Goal: Transaction & Acquisition: Obtain resource

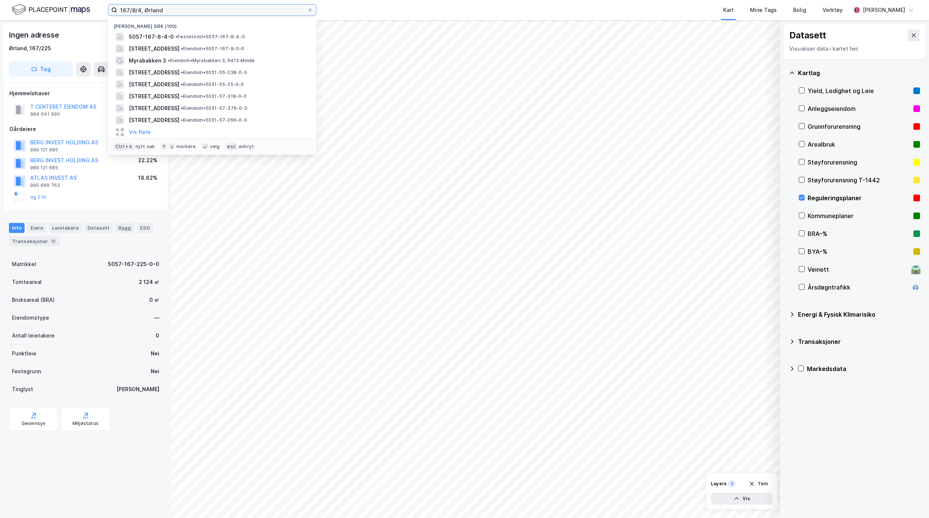
drag, startPoint x: 166, startPoint y: 10, endPoint x: 45, endPoint y: 2, distance: 120.9
click at [46, 3] on div "167/8/4, [PERSON_NAME] søk (100) 5057-167-8-4-0 • Festetomt • 5057-167-8-4-0 [S…" at bounding box center [464, 10] width 929 height 20
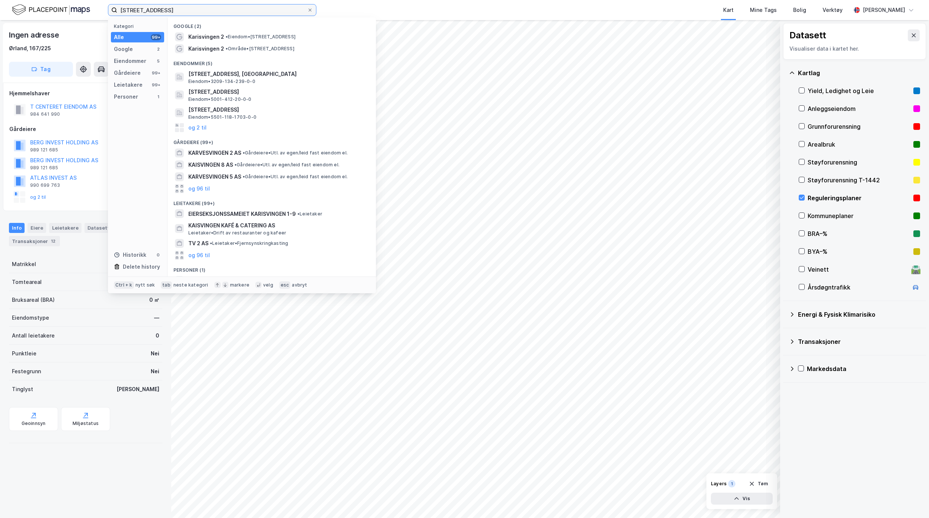
type input "[STREET_ADDRESS]"
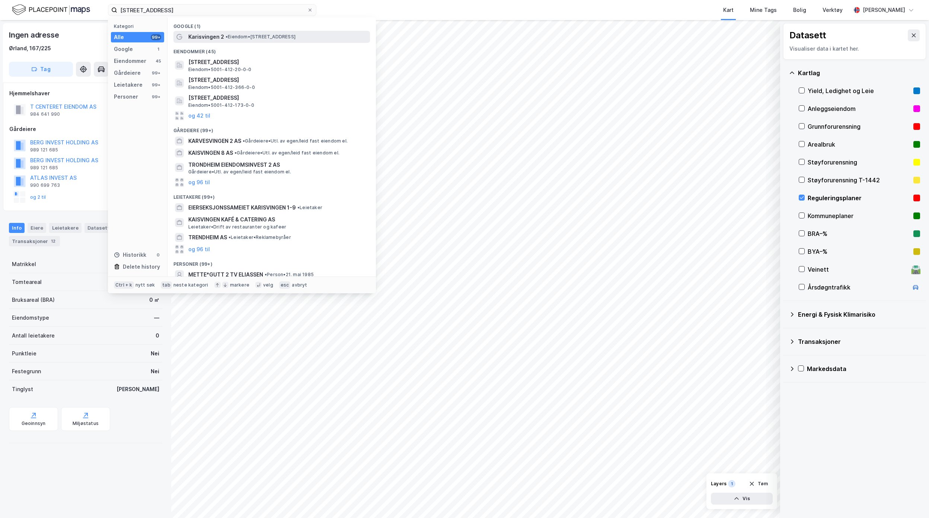
click at [225, 31] on div "Karisvingen 2 • Eiendom • [STREET_ADDRESS]" at bounding box center [271, 37] width 197 height 12
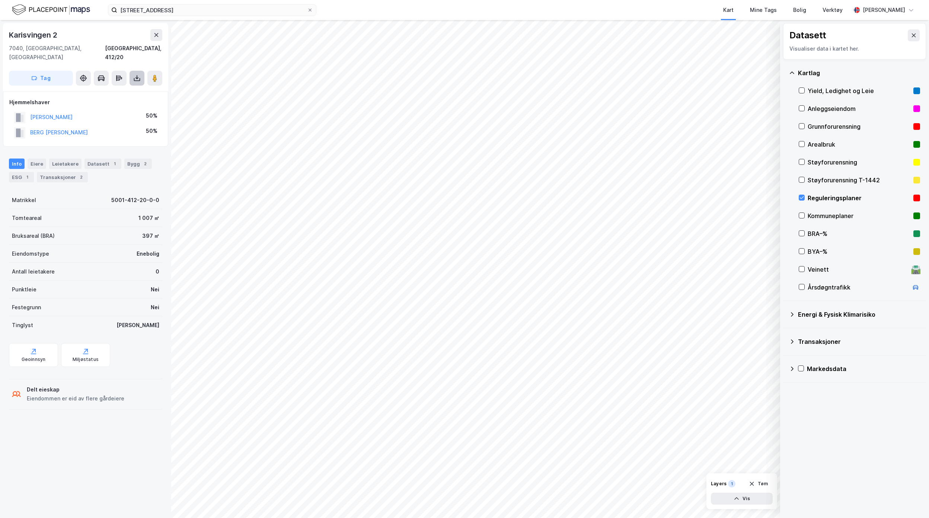
click at [138, 74] on icon at bounding box center [136, 77] width 7 height 7
click at [136, 87] on div "Last ned grunnbok" at bounding box center [104, 93] width 79 height 12
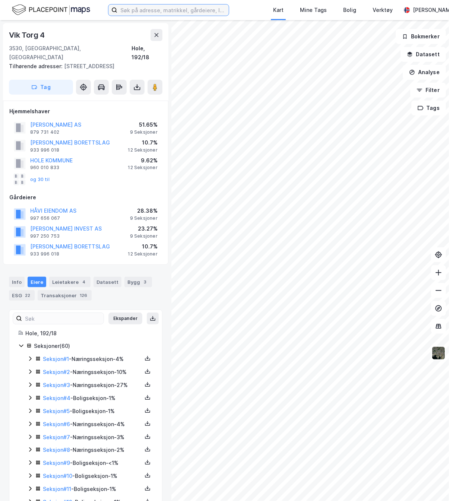
click at [187, 13] on input at bounding box center [172, 9] width 111 height 11
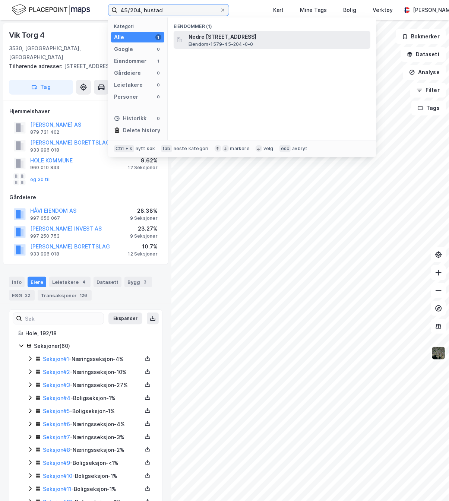
type input "45/204, hustad"
click at [221, 40] on span "Nedre Haukåsvegen 114, 6440, ELNESVÅGEN, HUSTADVIKA" at bounding box center [277, 36] width 179 height 9
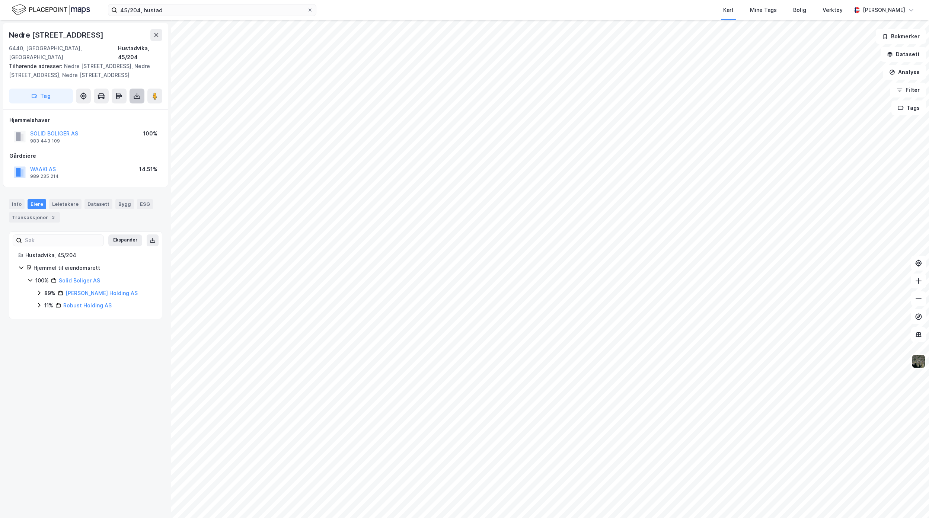
click at [134, 96] on icon at bounding box center [137, 97] width 6 height 3
click at [126, 105] on div "Last ned grunnbok" at bounding box center [104, 111] width 79 height 12
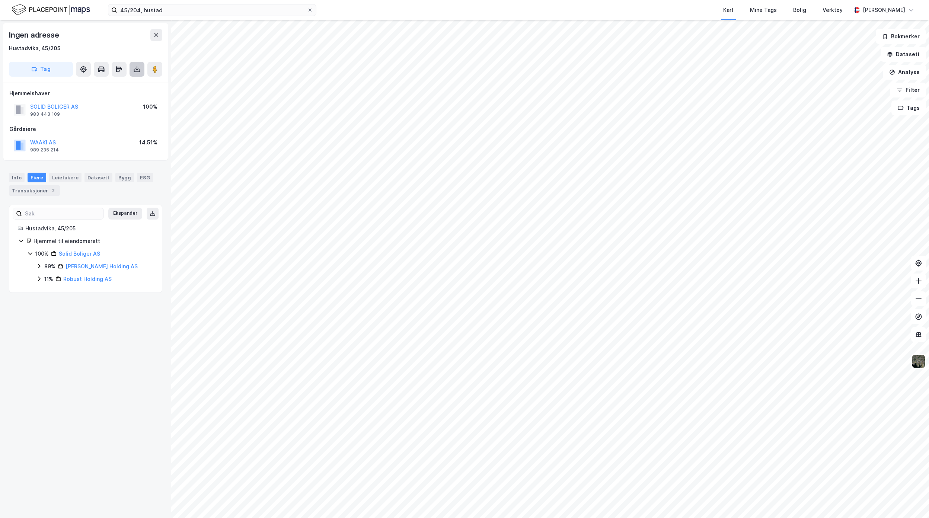
click at [140, 69] on icon at bounding box center [136, 69] width 7 height 7
click at [122, 84] on div "Last ned grunnbok" at bounding box center [100, 84] width 43 height 6
